Goal: Information Seeking & Learning: Learn about a topic

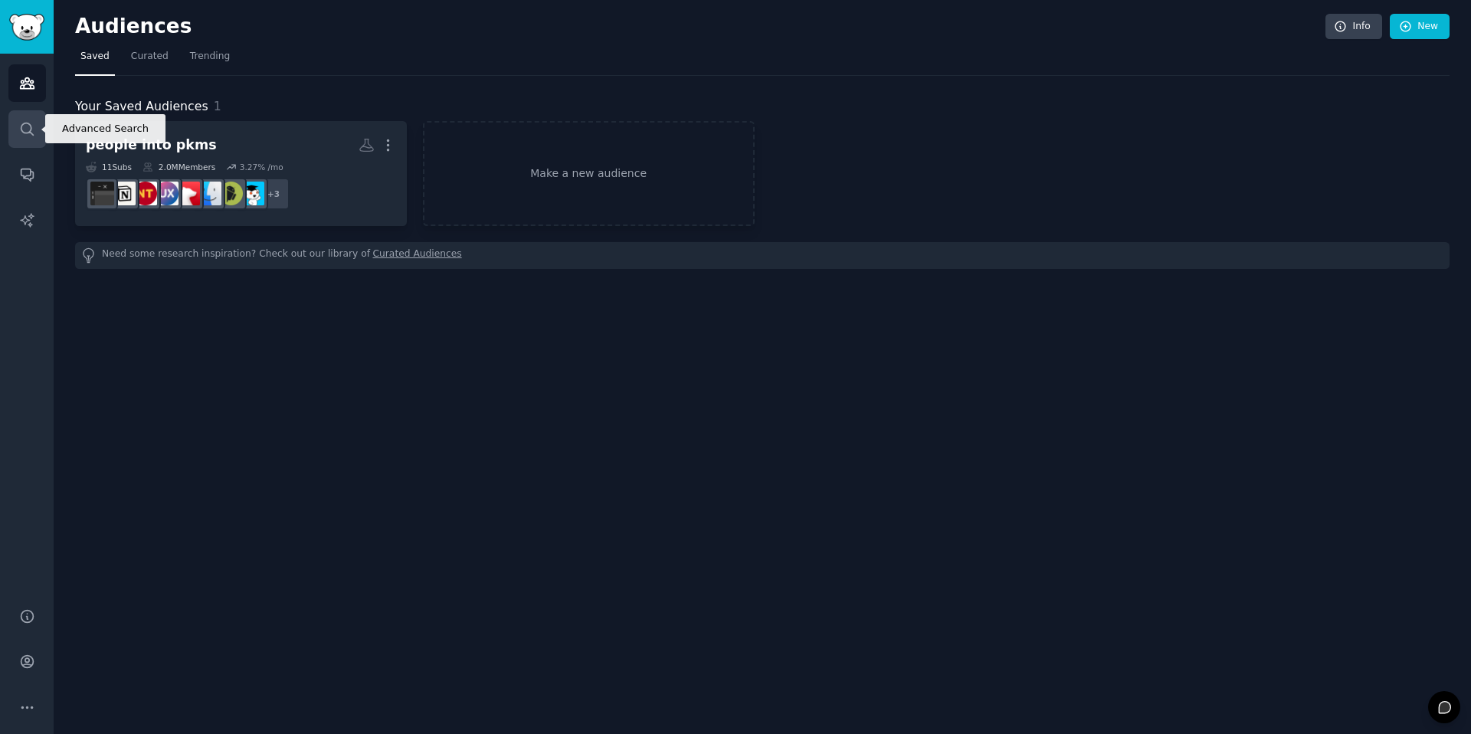
click at [35, 131] on link "Search" at bounding box center [27, 129] width 38 height 38
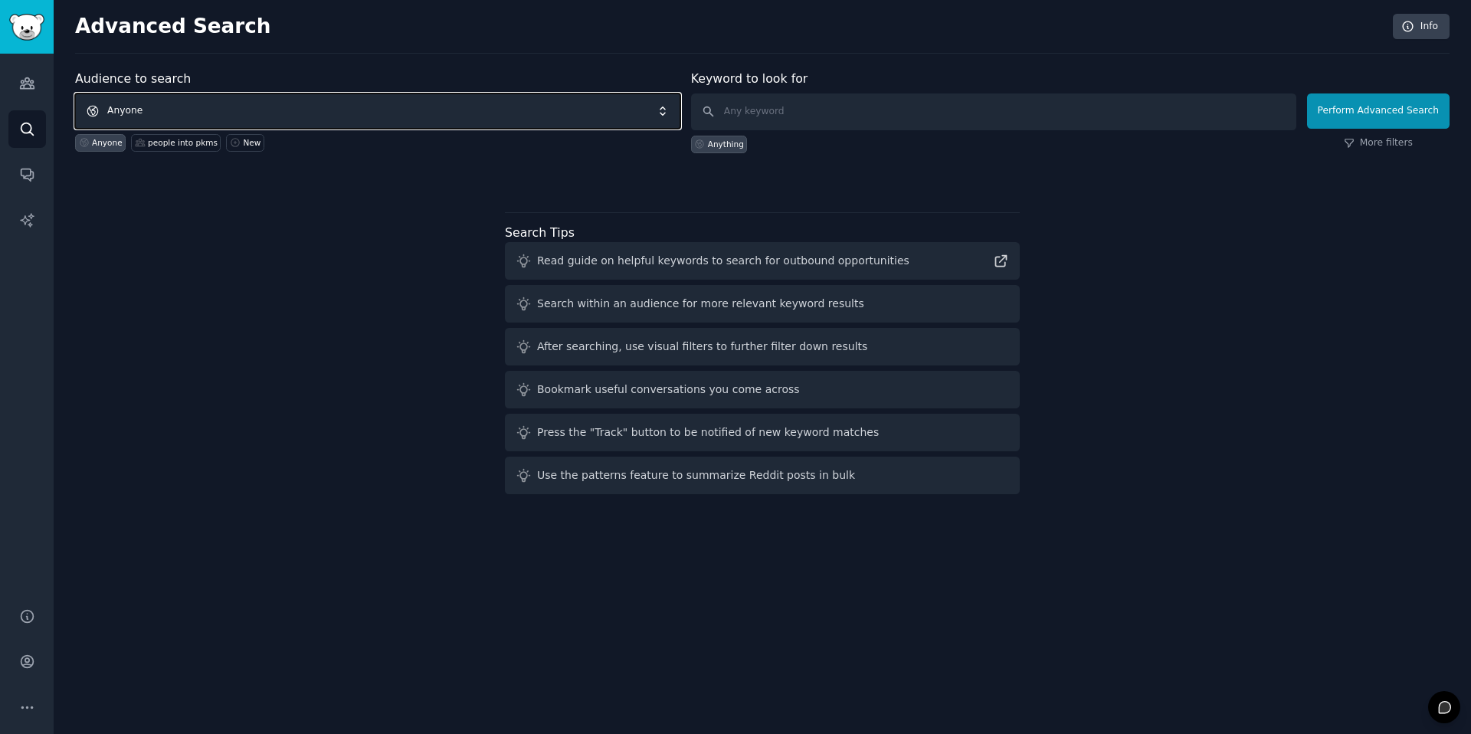
click at [269, 113] on span "Anyone" at bounding box center [377, 110] width 605 height 35
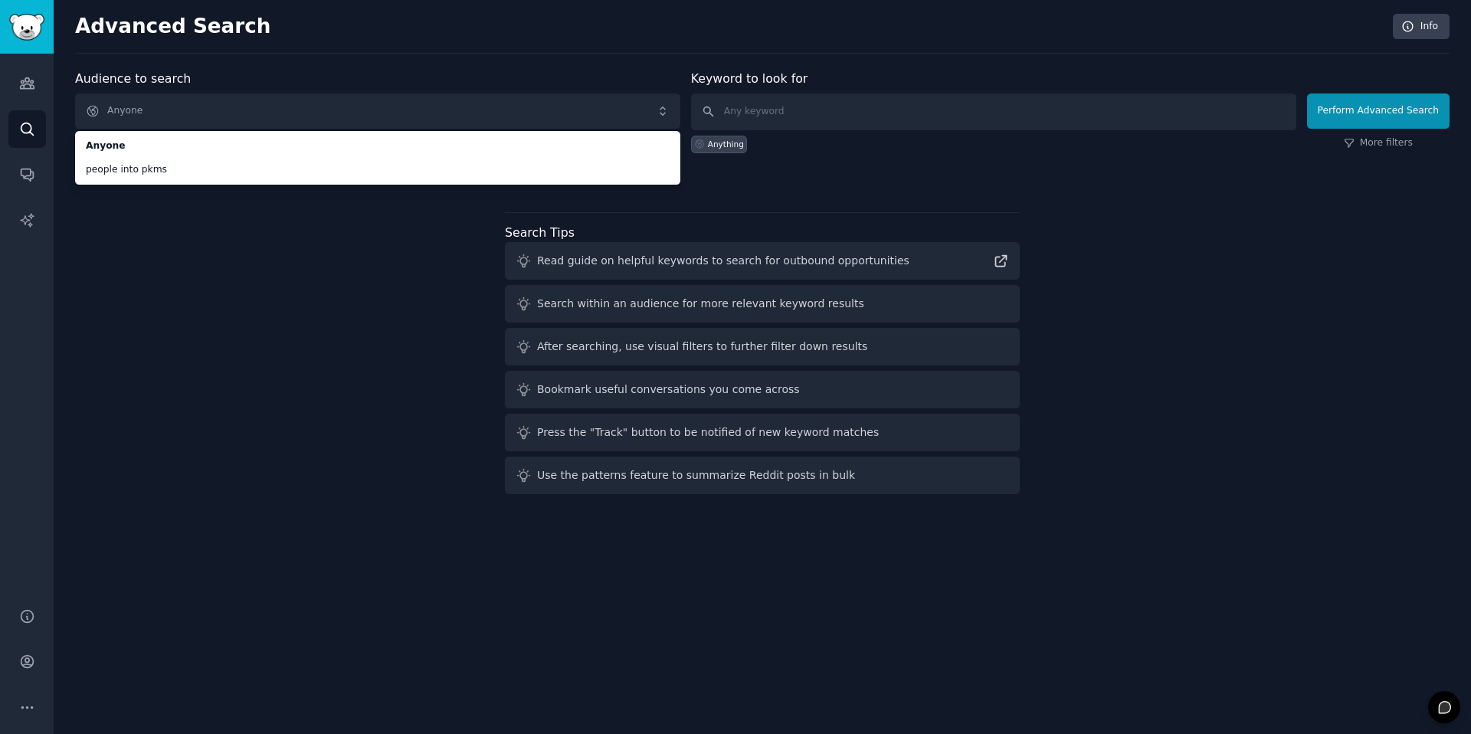
click at [843, 130] on div "Anything" at bounding box center [993, 141] width 605 height 23
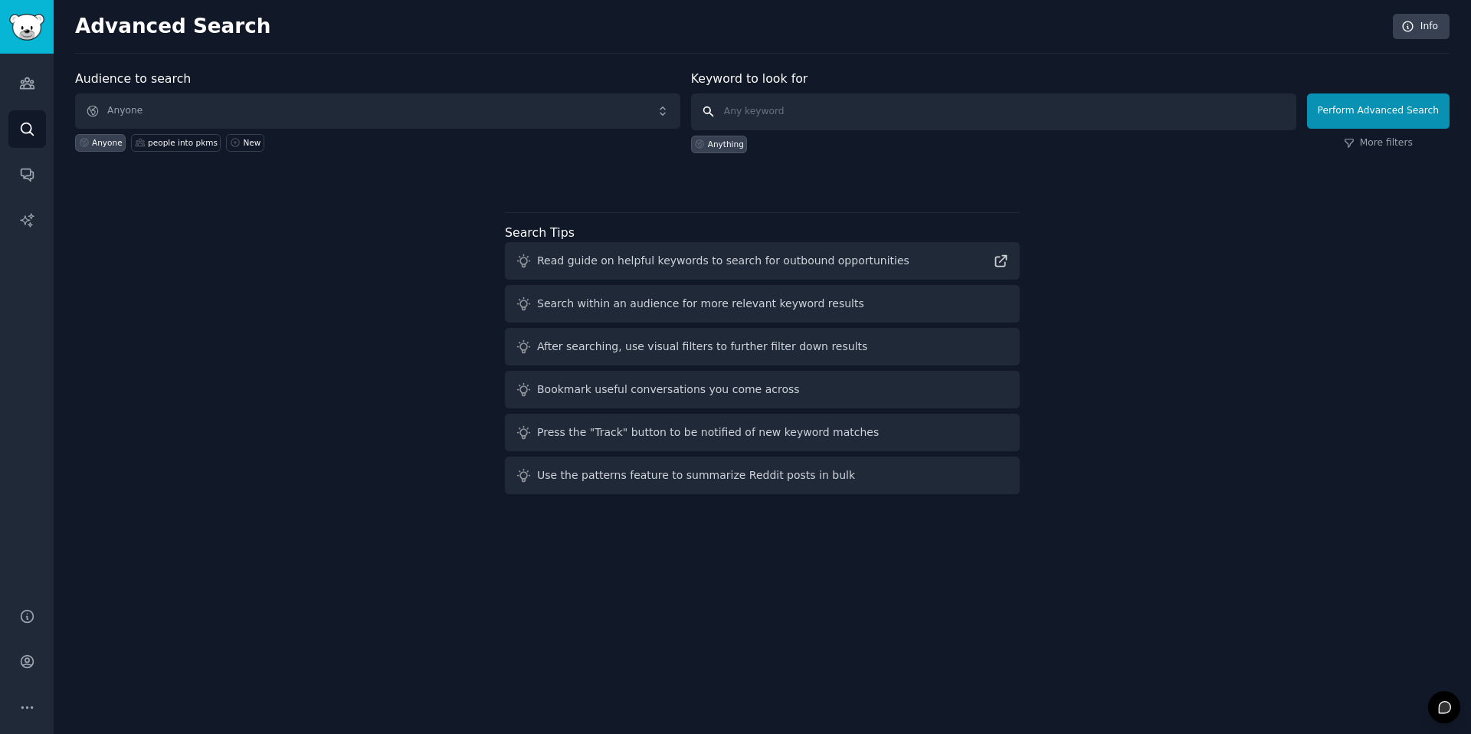
click at [813, 120] on input "text" at bounding box center [993, 111] width 605 height 37
type input "v"
paste input "Miro"
type input "M"
click at [761, 116] on input "text" at bounding box center [993, 111] width 605 height 37
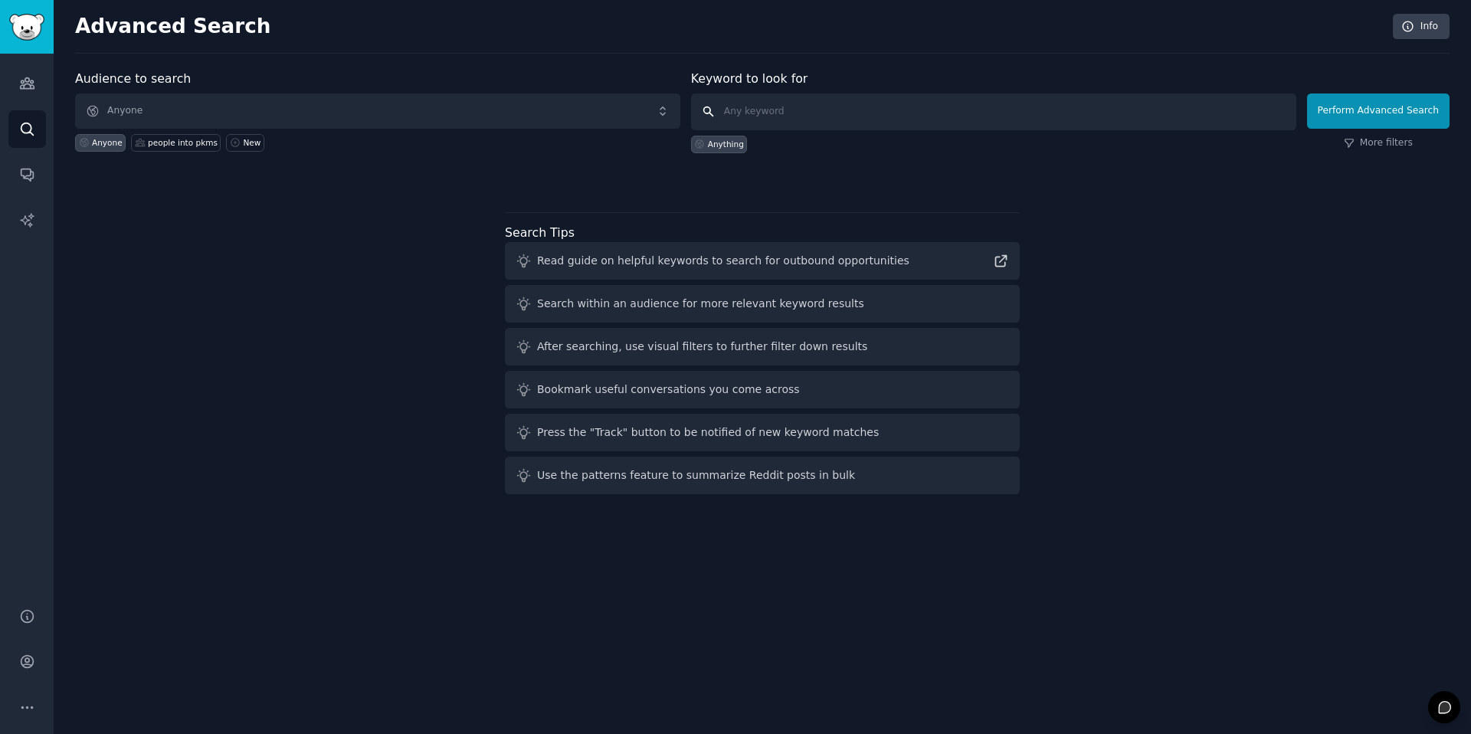
paste input "Alternative"
type input "Alternative"
click at [1386, 114] on button "Perform Advanced Search" at bounding box center [1378, 110] width 143 height 35
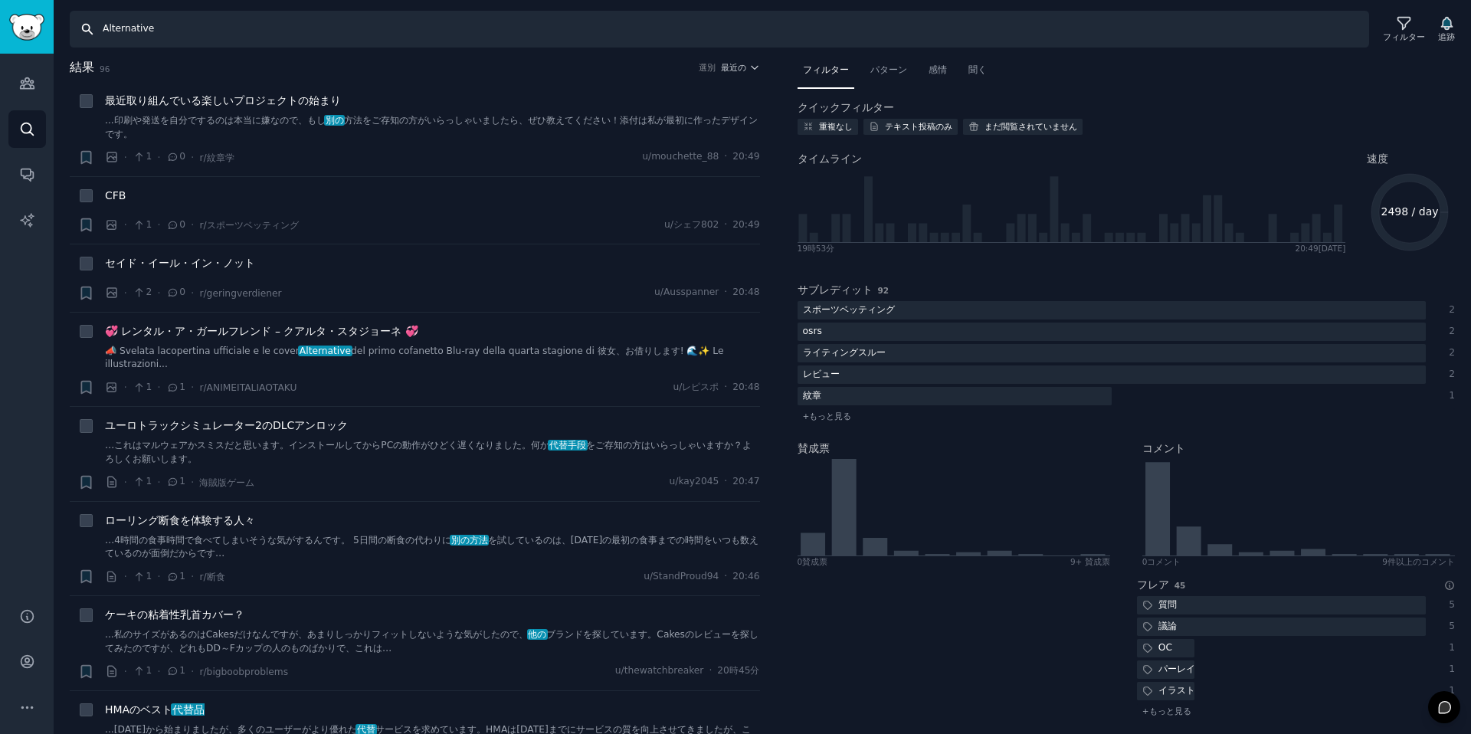
click at [170, 34] on input "Alternative" at bounding box center [719, 29] width 1299 height 37
drag, startPoint x: 97, startPoint y: 21, endPoint x: 81, endPoint y: 15, distance: 16.5
click at [80, 15] on input "Alternative" at bounding box center [719, 29] width 1299 height 37
paste input "forest"
type input "forest"
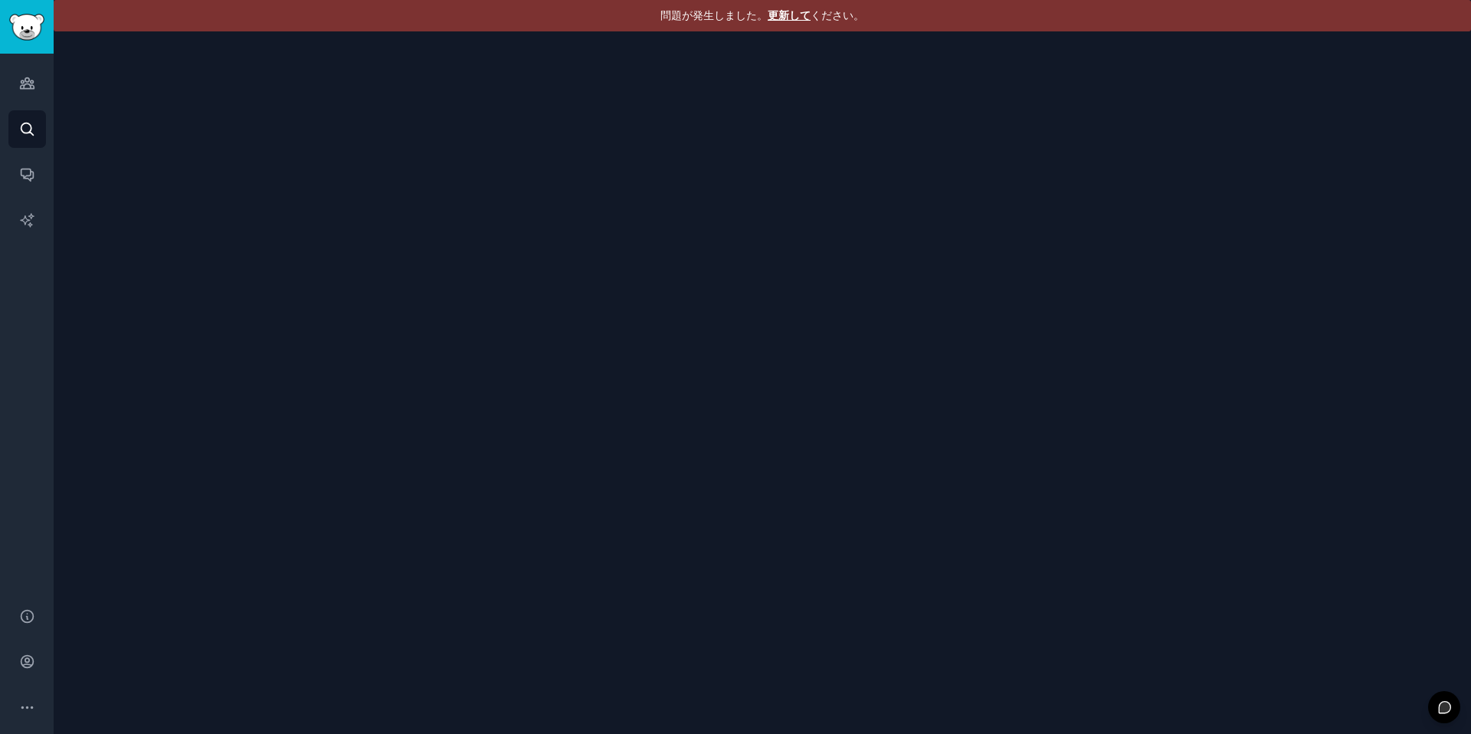
click at [797, 18] on font "更新して" at bounding box center [789, 15] width 43 height 12
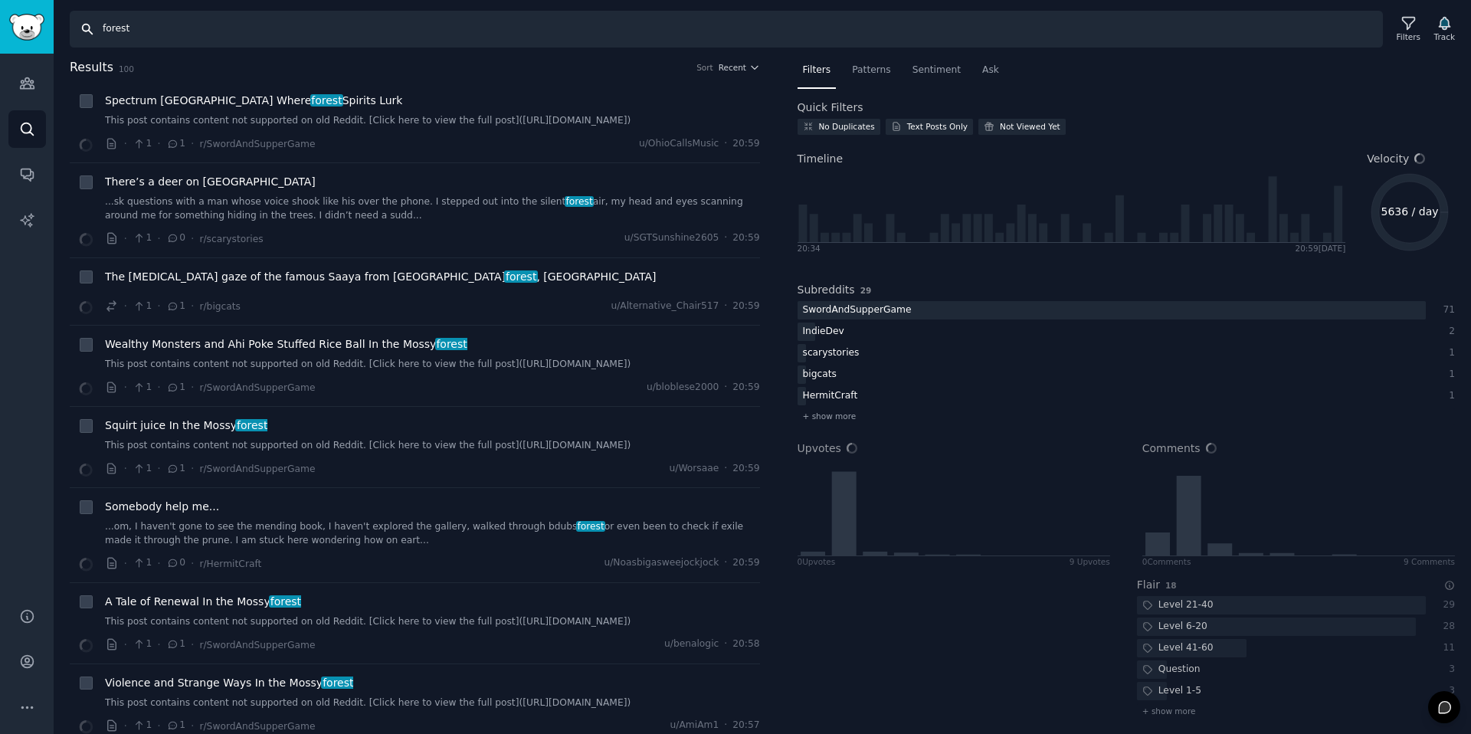
click at [172, 32] on input "forest" at bounding box center [726, 29] width 1313 height 37
click at [177, 29] on input "forest" at bounding box center [726, 29] width 1313 height 37
click at [207, 31] on input "forest" at bounding box center [726, 29] width 1313 height 37
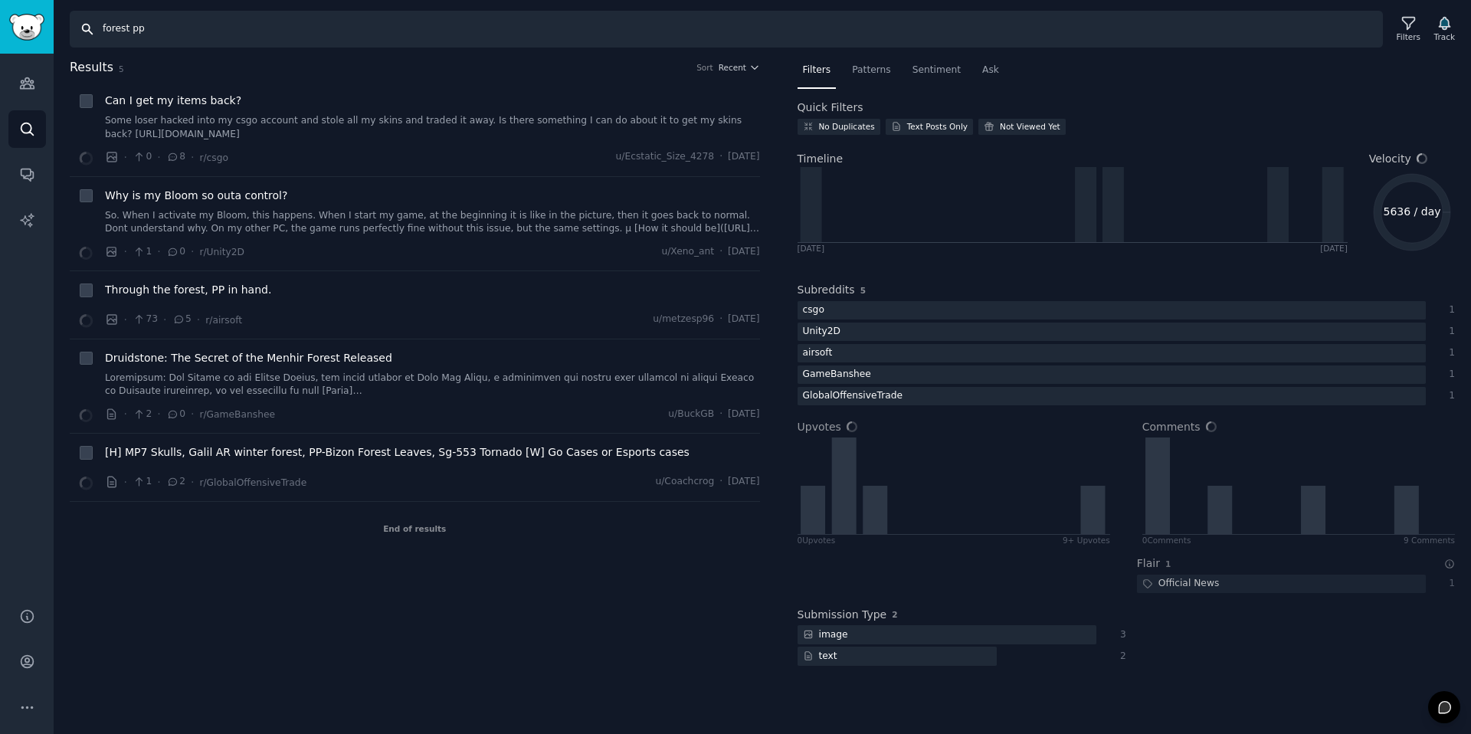
click at [194, 29] on input "forest pp" at bounding box center [726, 29] width 1313 height 37
type input "forest app"
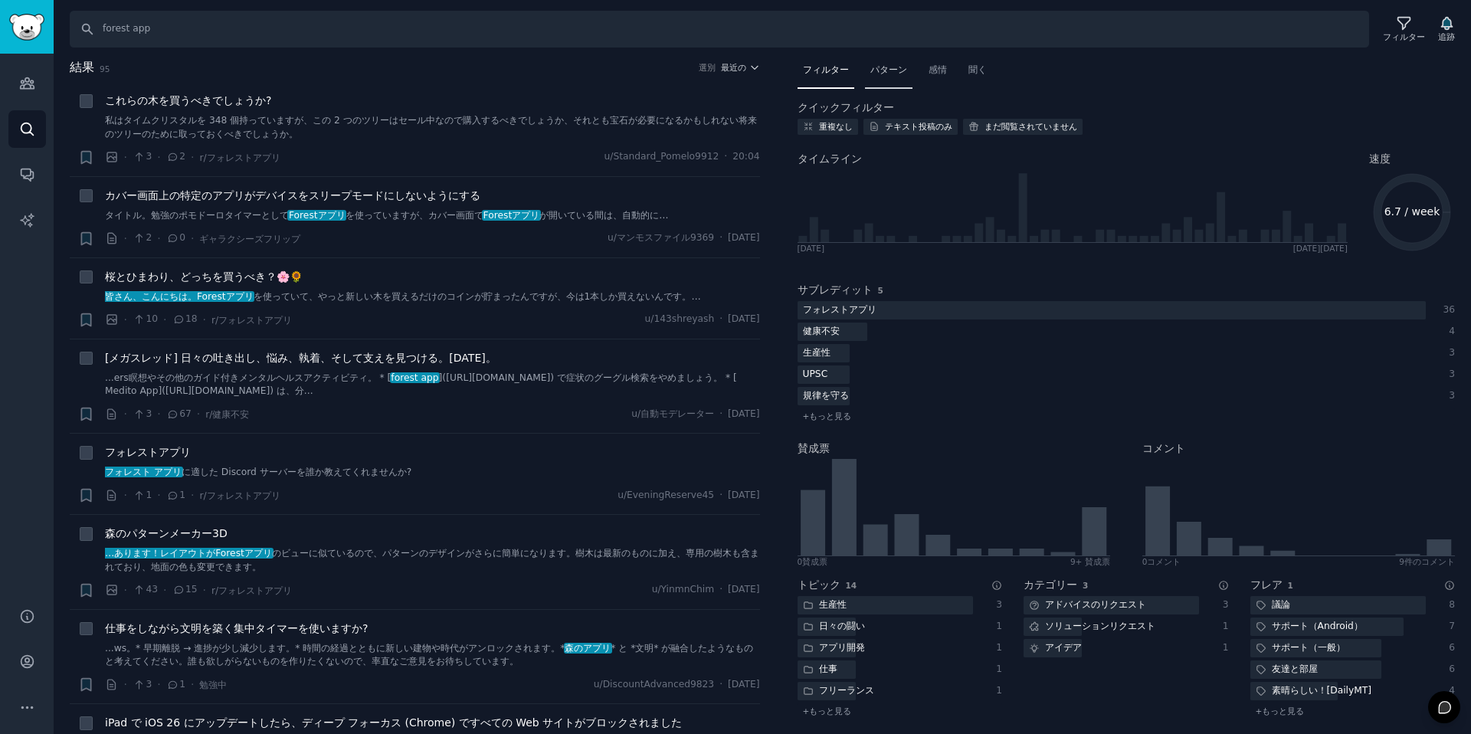
click at [880, 84] on div "パターン" at bounding box center [889, 73] width 48 height 31
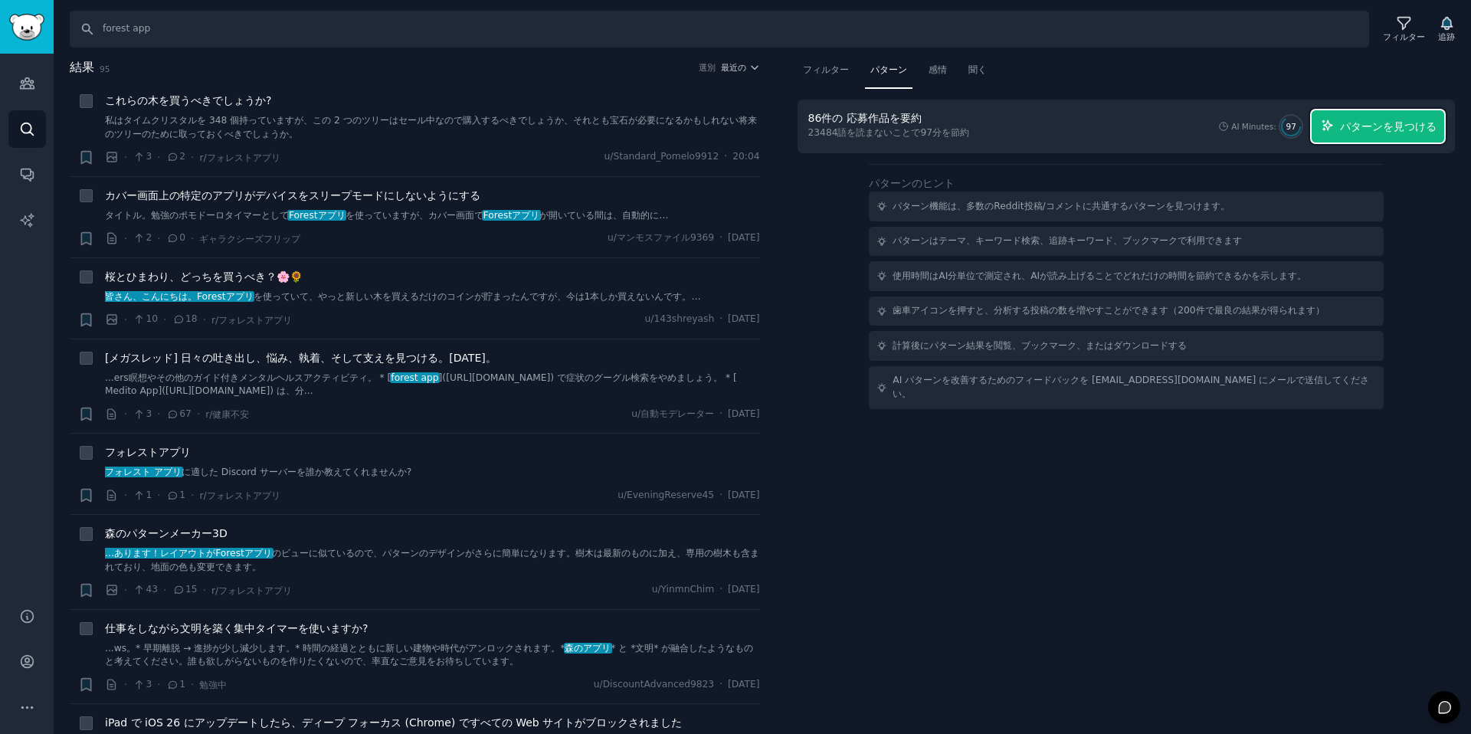
click at [1356, 131] on font "パターンを見つける" at bounding box center [1388, 126] width 97 height 12
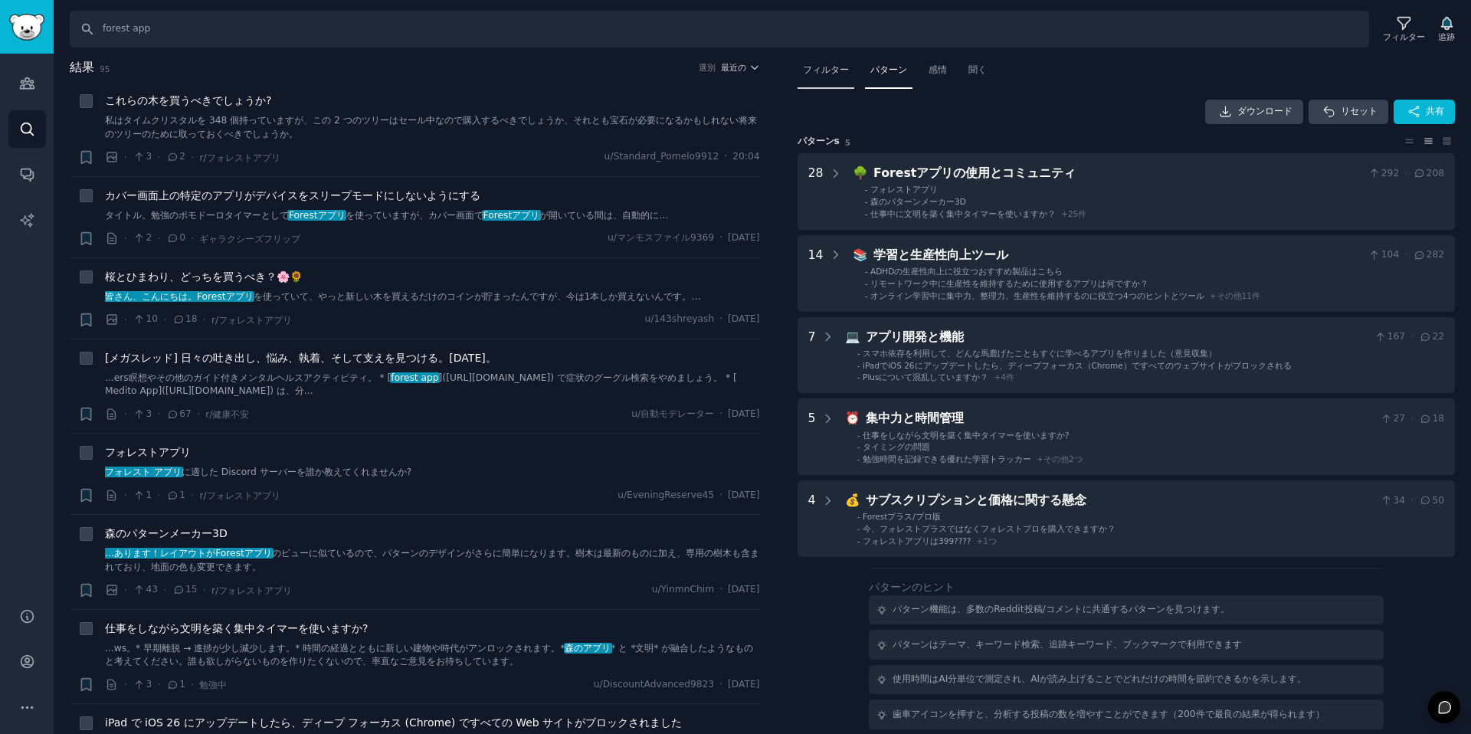
click at [829, 69] on font "フィルター" at bounding box center [826, 69] width 46 height 11
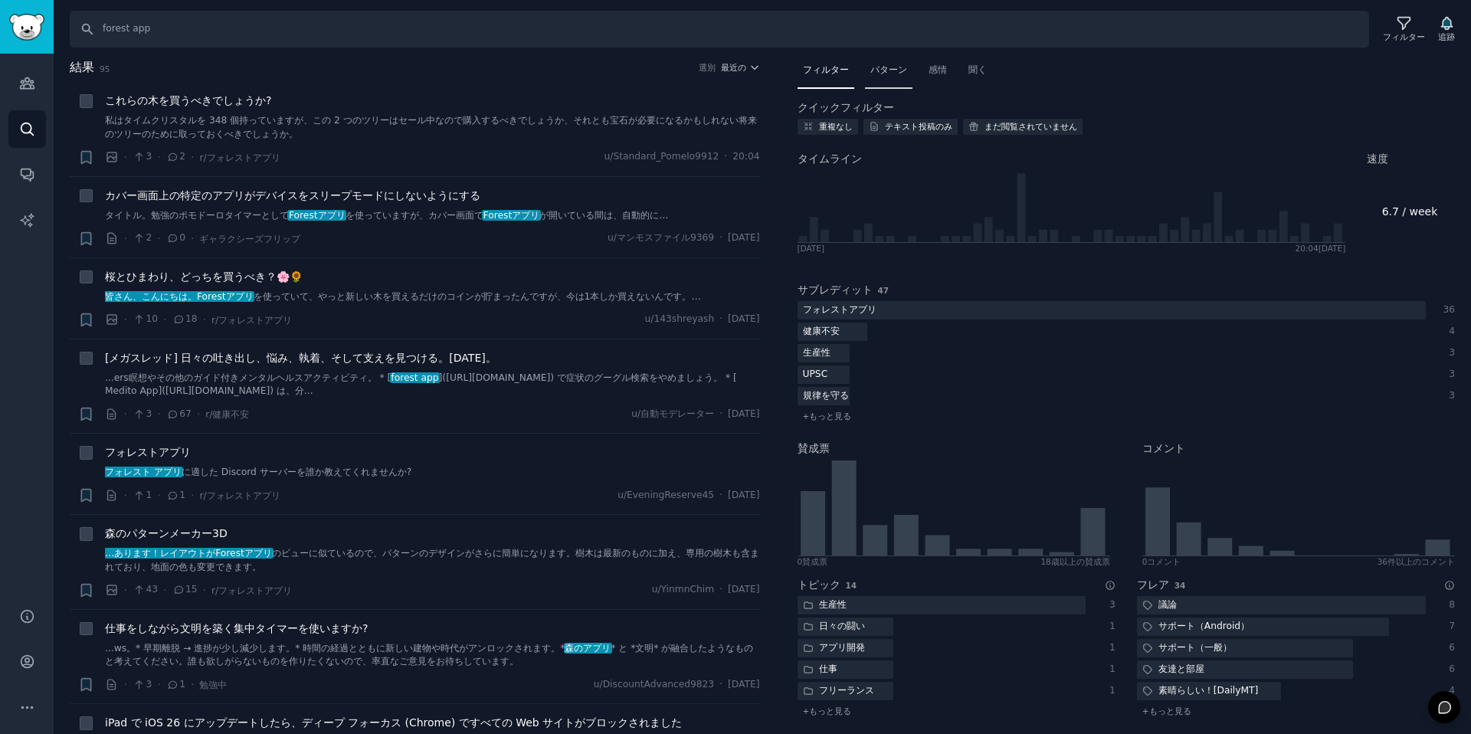
click at [889, 75] on font "パターン" at bounding box center [888, 69] width 37 height 11
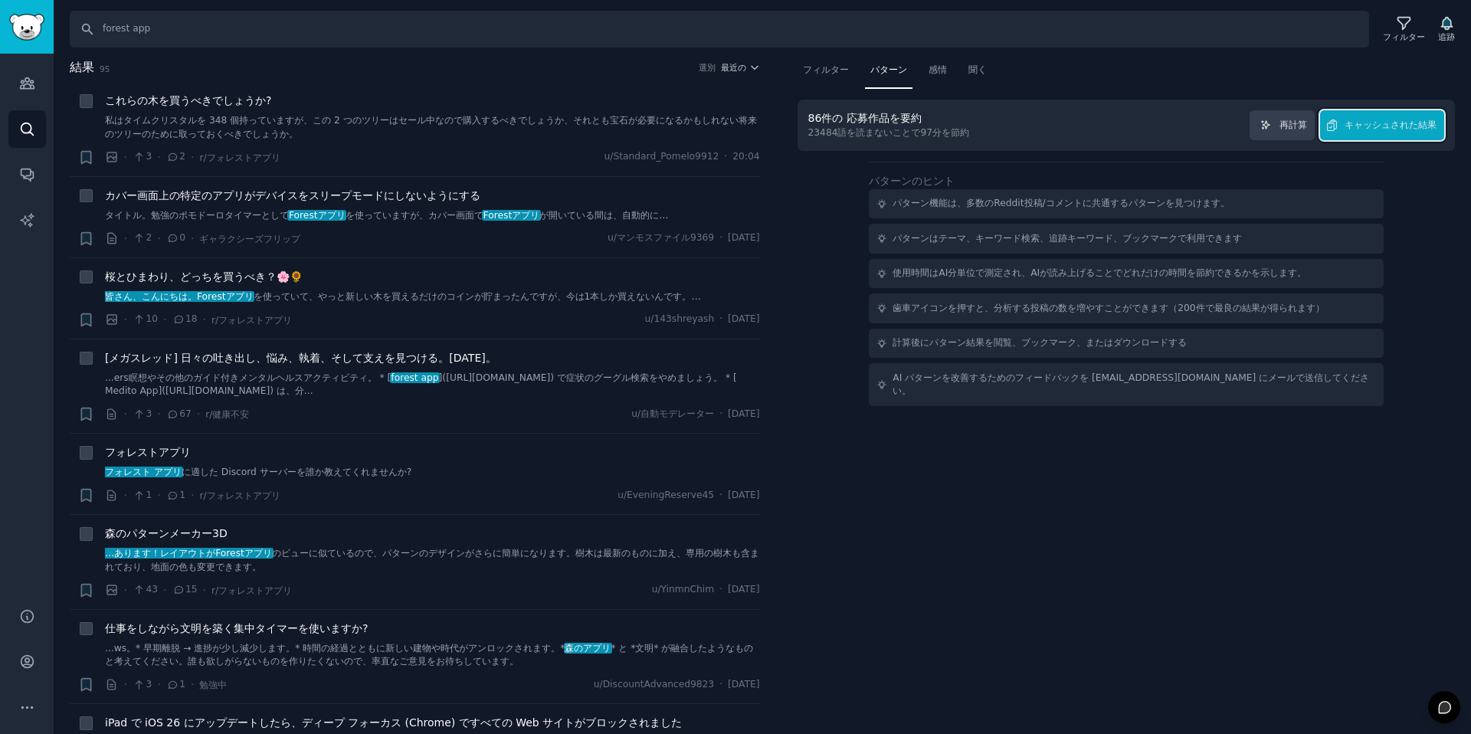
click at [1364, 127] on font "キャッシュされた結果" at bounding box center [1391, 125] width 92 height 11
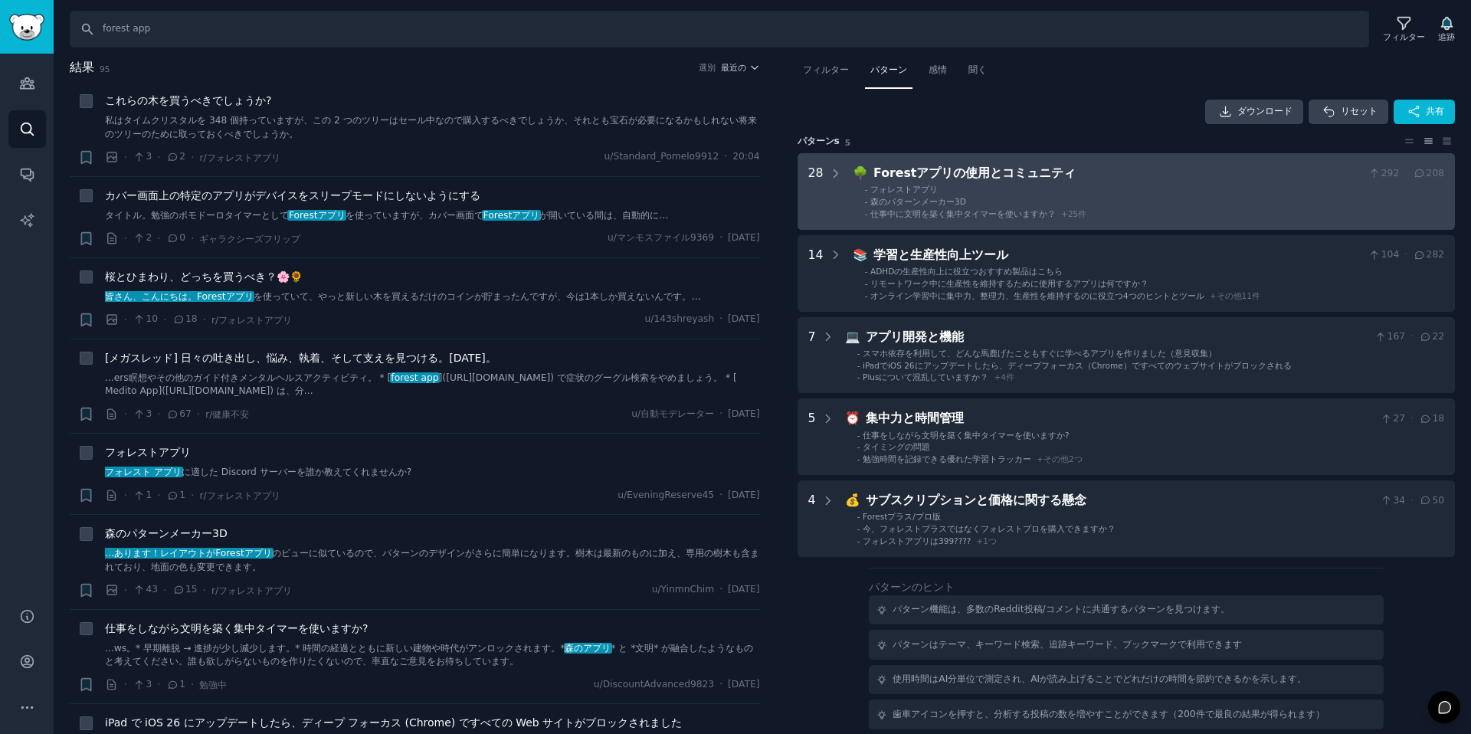
click at [995, 184] on li "- フォレストアプリ" at bounding box center [1154, 189] width 579 height 11
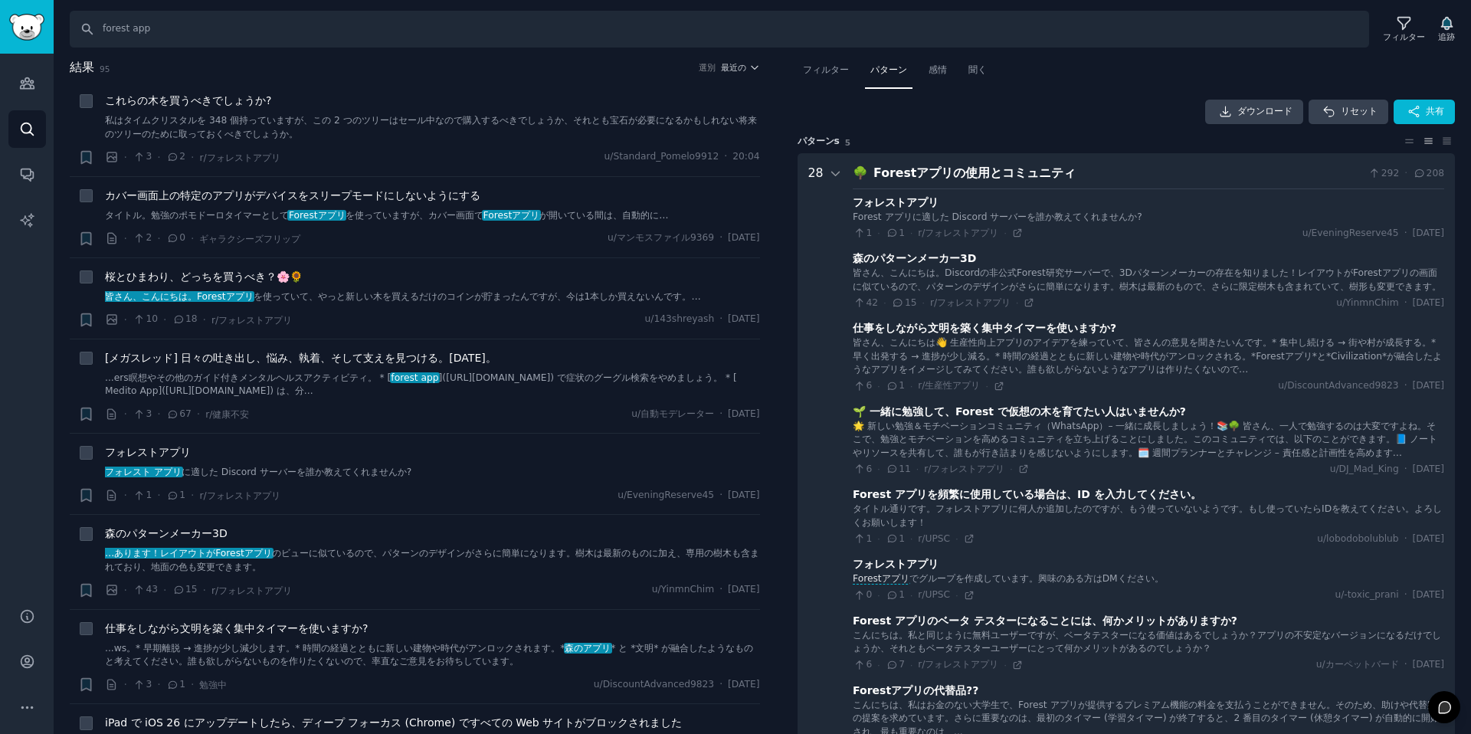
click at [965, 166] on font "Forestアプリの使用とコミュニティ" at bounding box center [974, 172] width 202 height 15
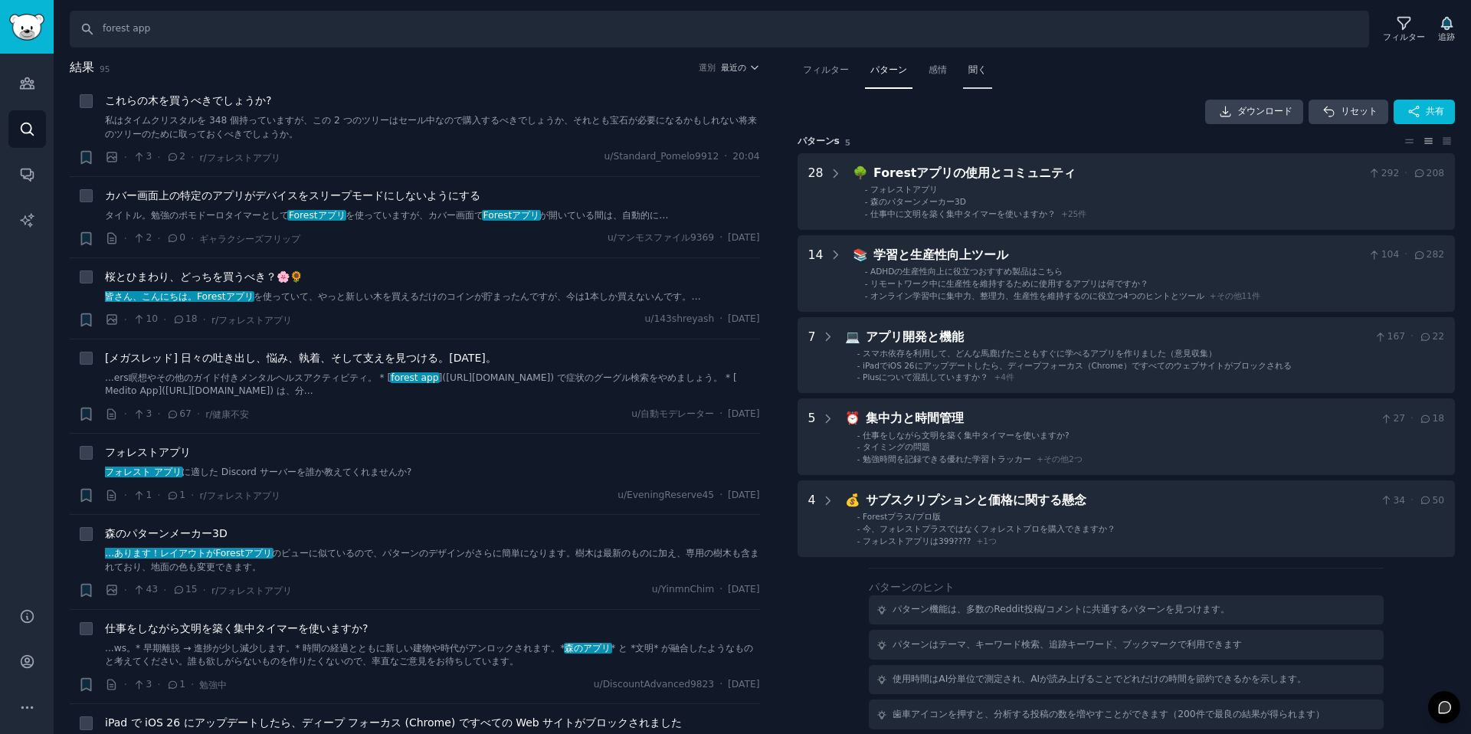
click at [984, 74] on font "聞く" at bounding box center [977, 69] width 18 height 11
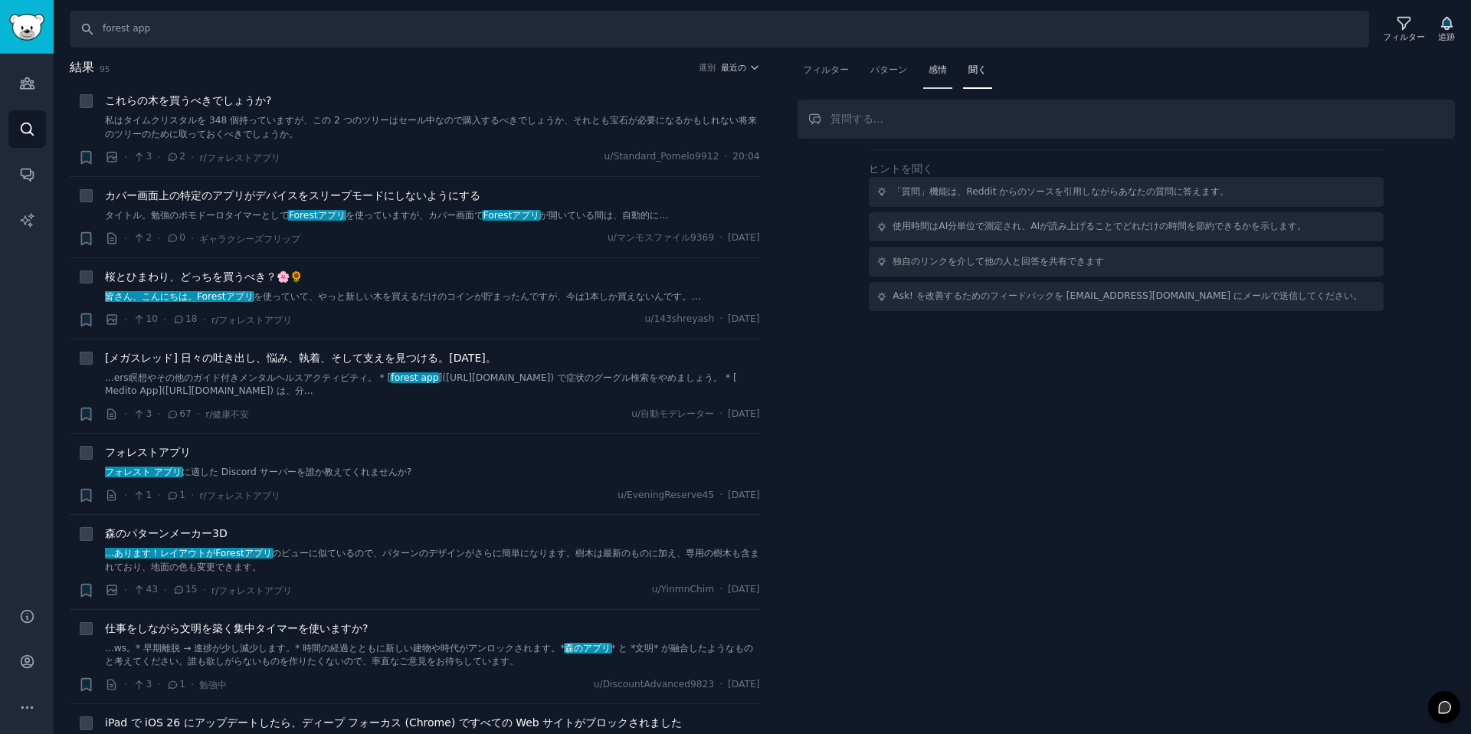
click at [937, 72] on font "感情" at bounding box center [938, 69] width 18 height 11
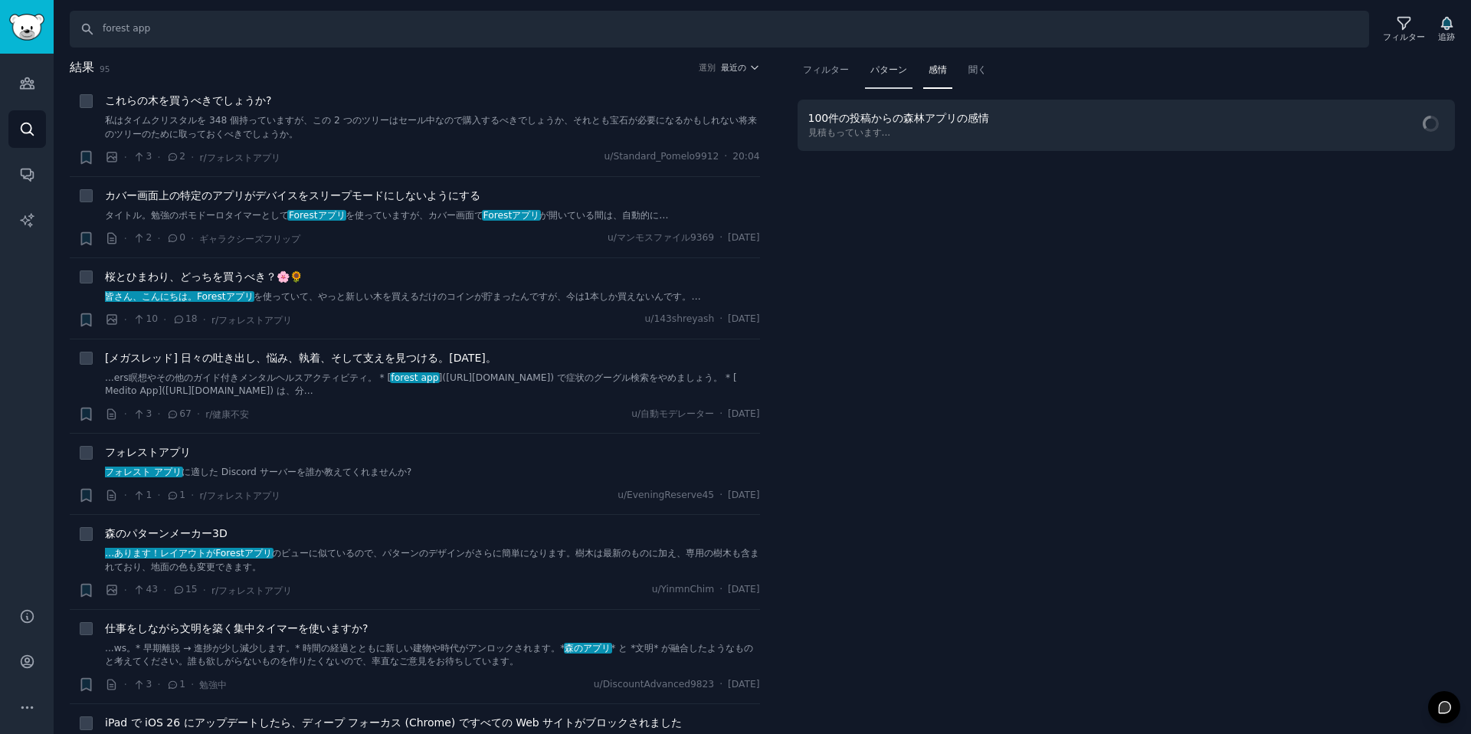
click at [874, 71] on font "パターン" at bounding box center [888, 69] width 37 height 11
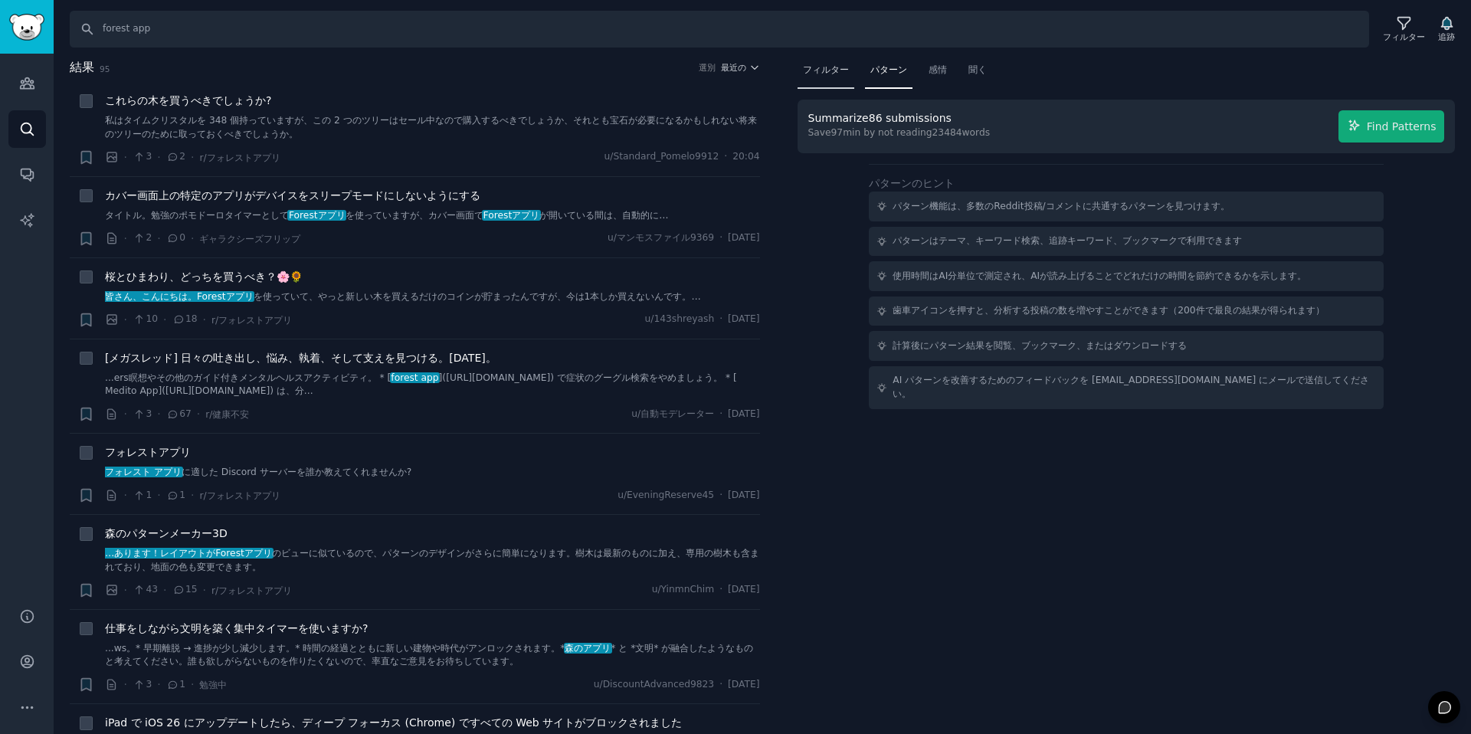
click at [824, 79] on div "フィルター" at bounding box center [826, 73] width 57 height 31
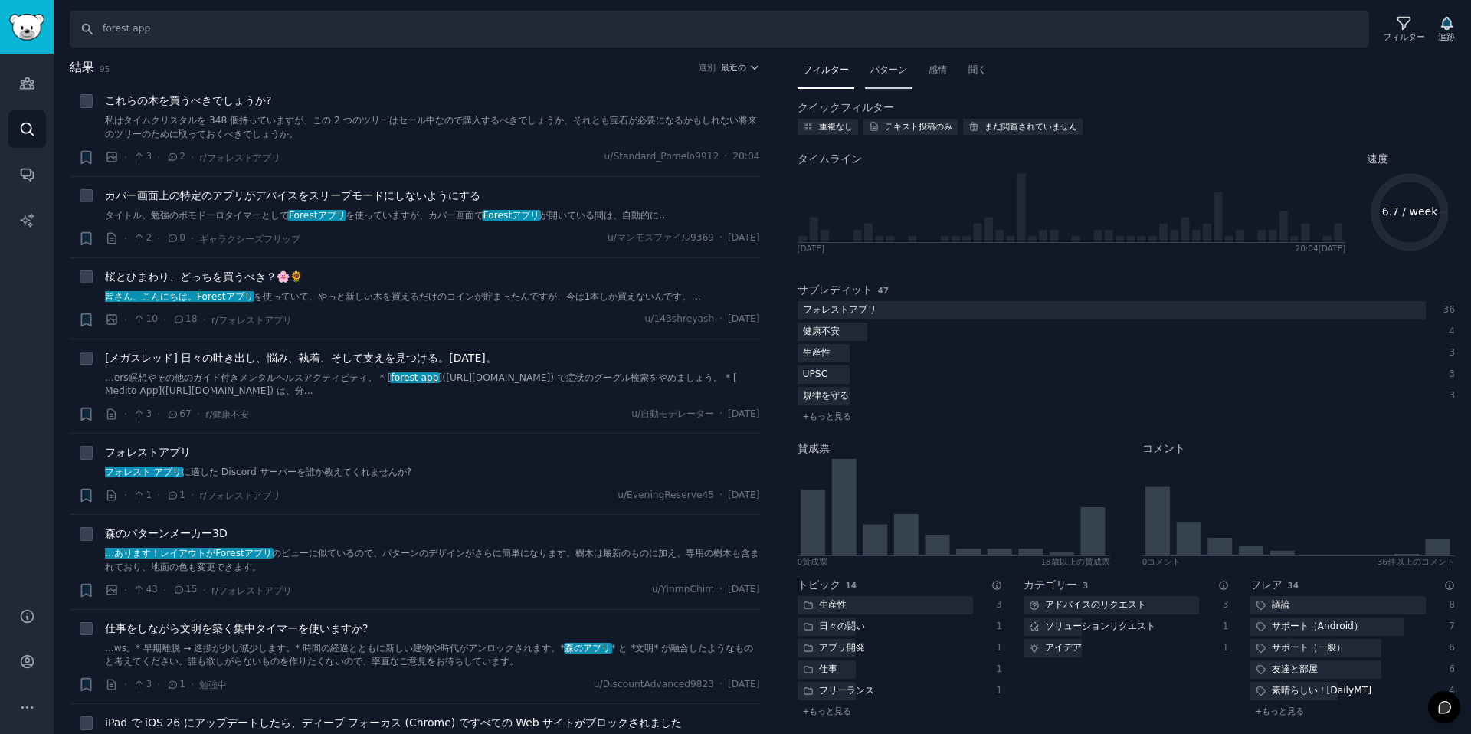
click at [881, 80] on div "パターン" at bounding box center [889, 73] width 48 height 31
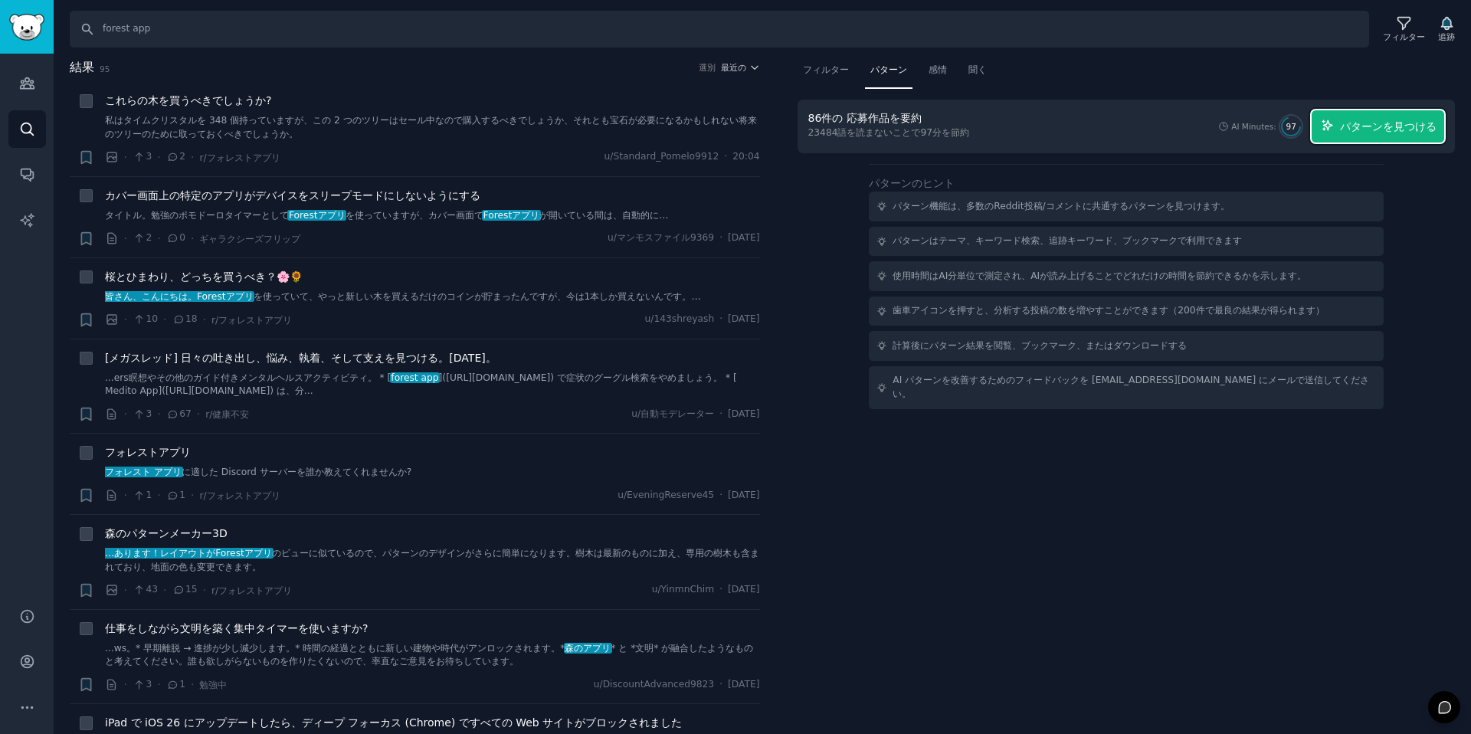
click at [1426, 130] on font "パターンを見つける" at bounding box center [1388, 126] width 97 height 12
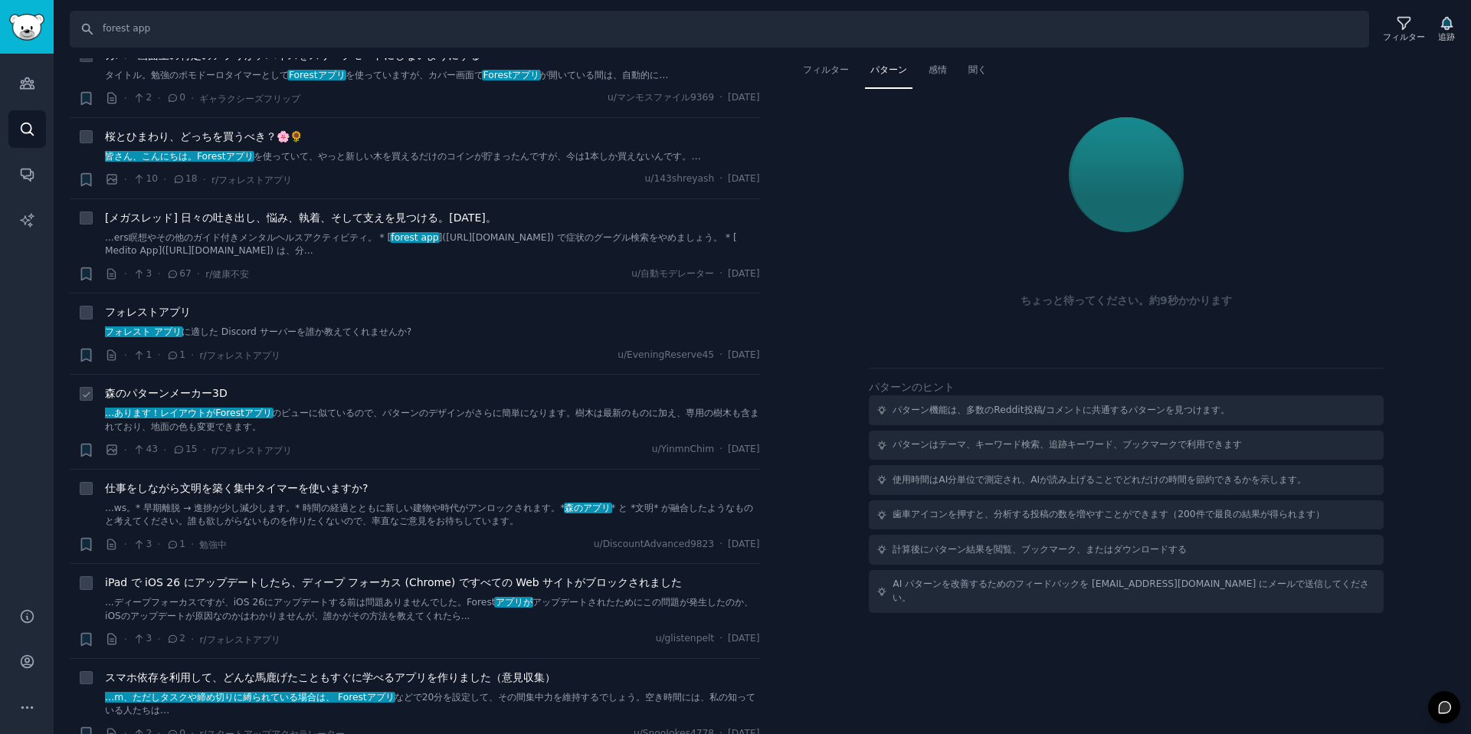
scroll to position [264, 0]
